Goal: Task Accomplishment & Management: Manage account settings

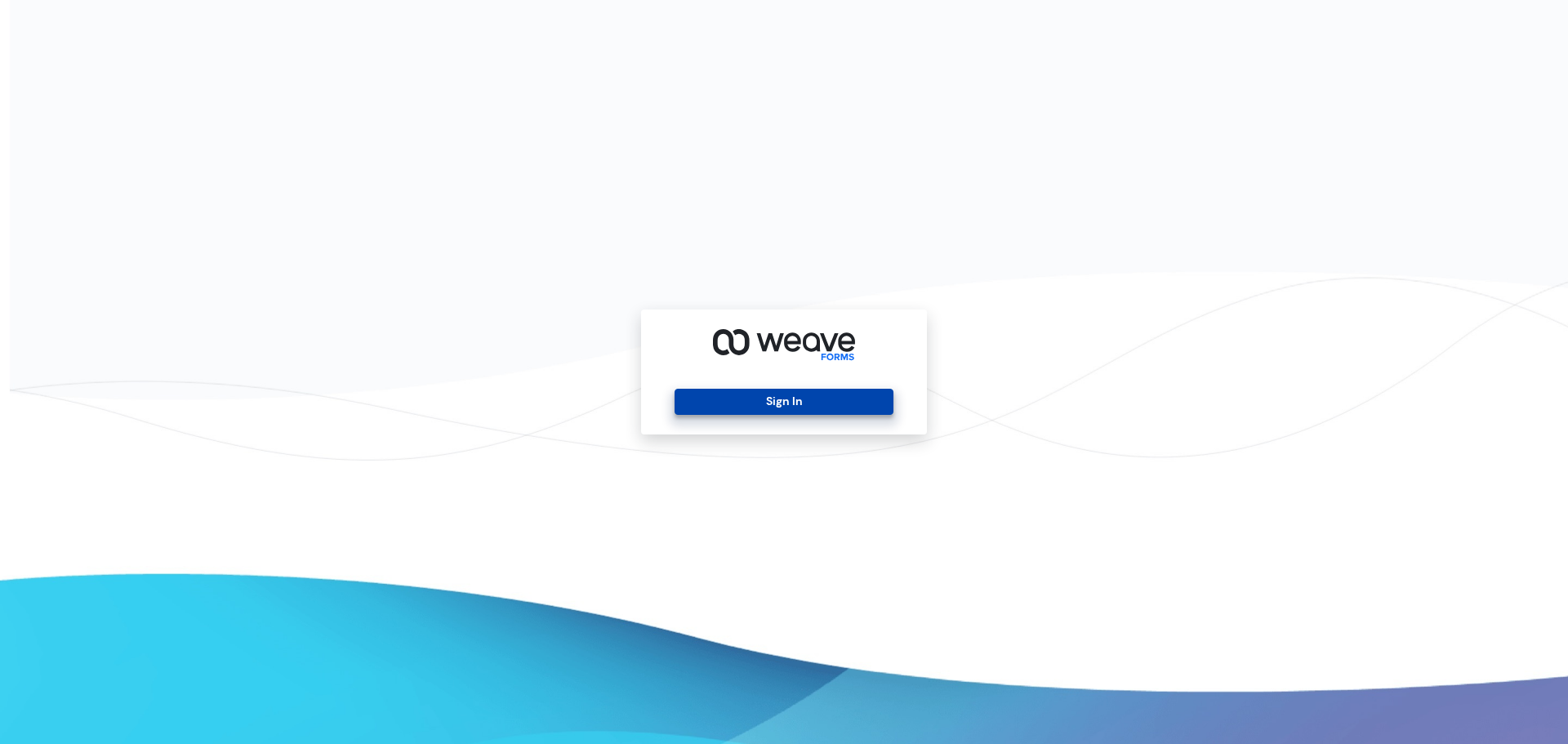
click at [771, 404] on button "Sign In" at bounding box center [783, 402] width 218 height 26
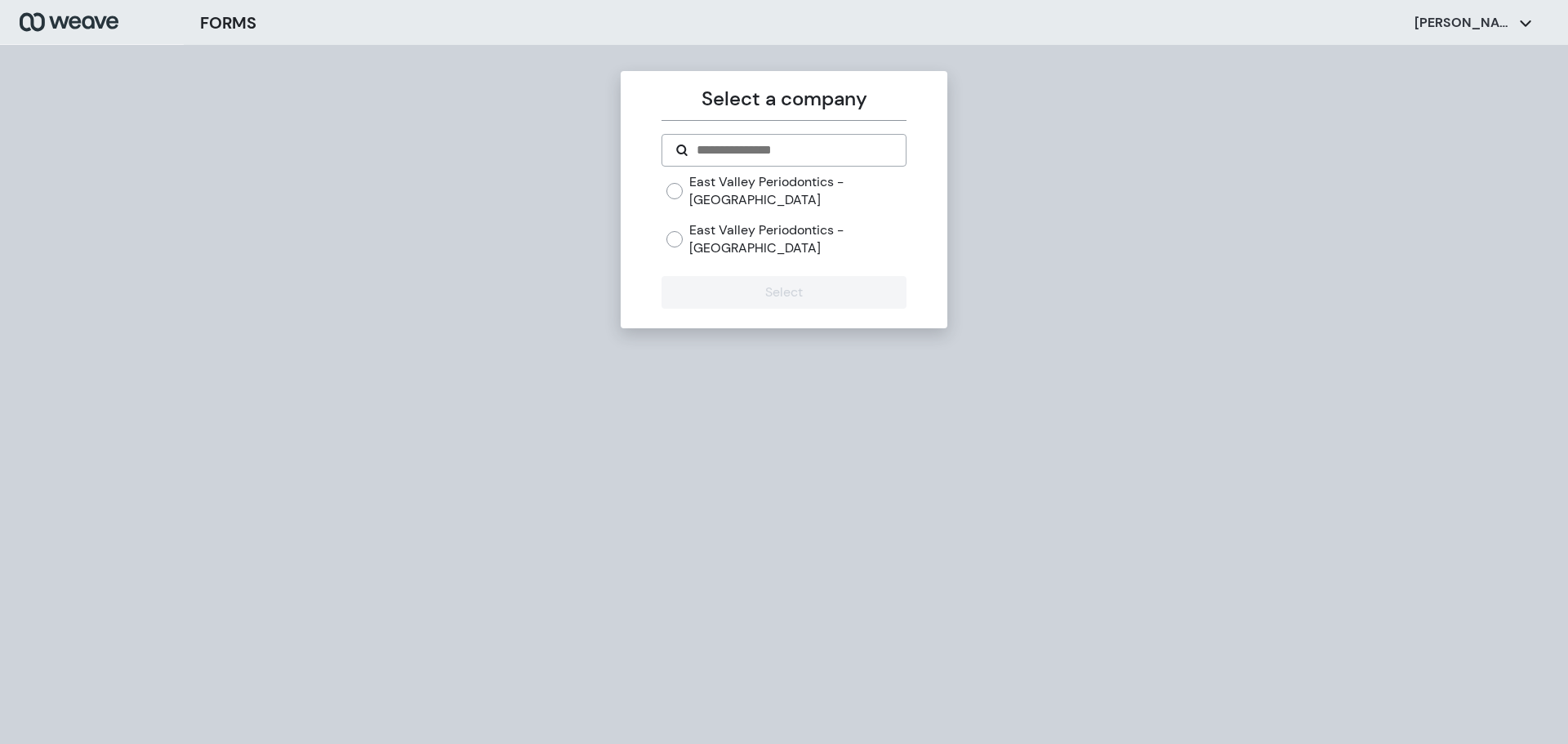
click at [741, 185] on label "East Valley Periodontics - [GEOGRAPHIC_DATA]" at bounding box center [797, 190] width 216 height 35
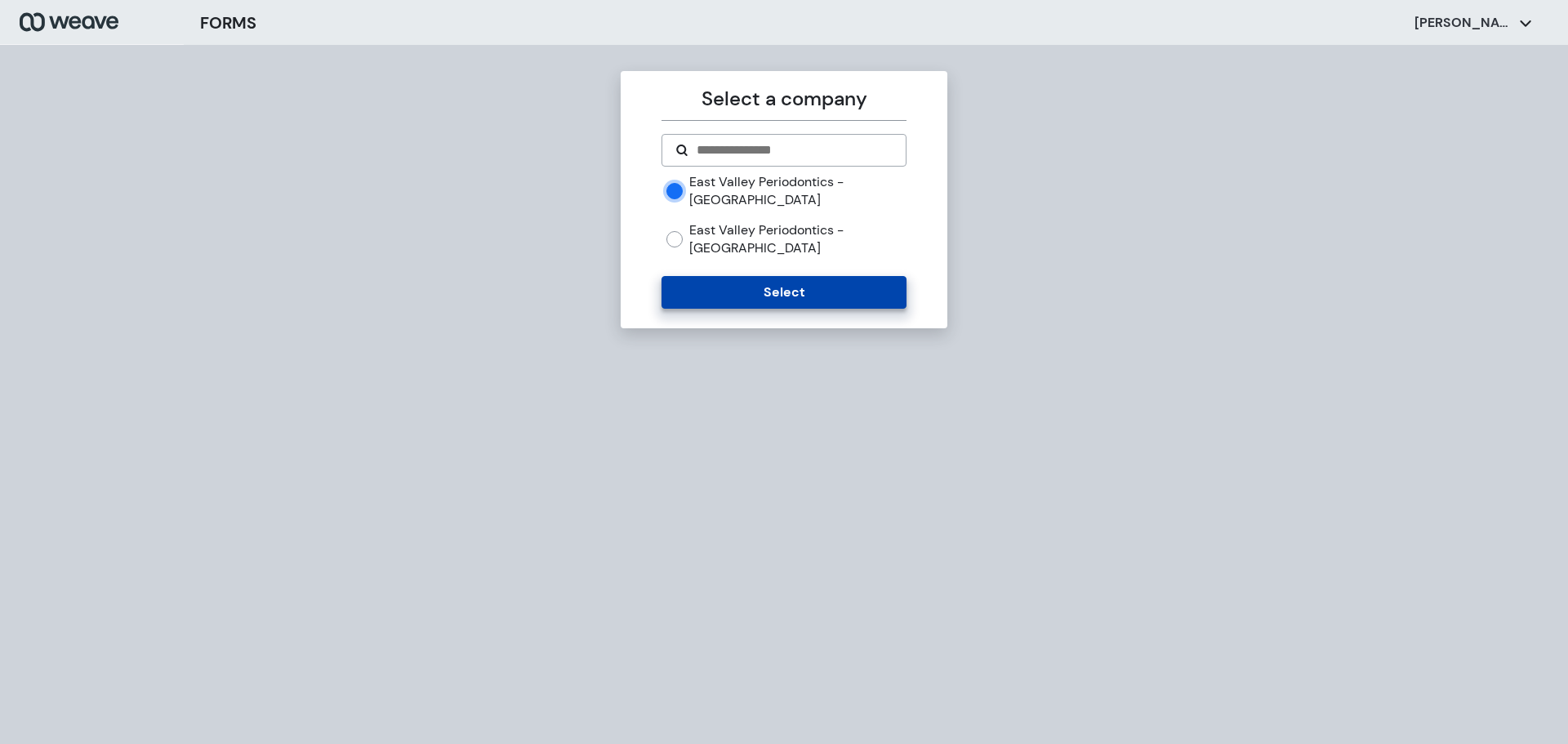
click at [728, 276] on button "Select" at bounding box center [783, 292] width 244 height 33
